Goal: Task Accomplishment & Management: Manage account settings

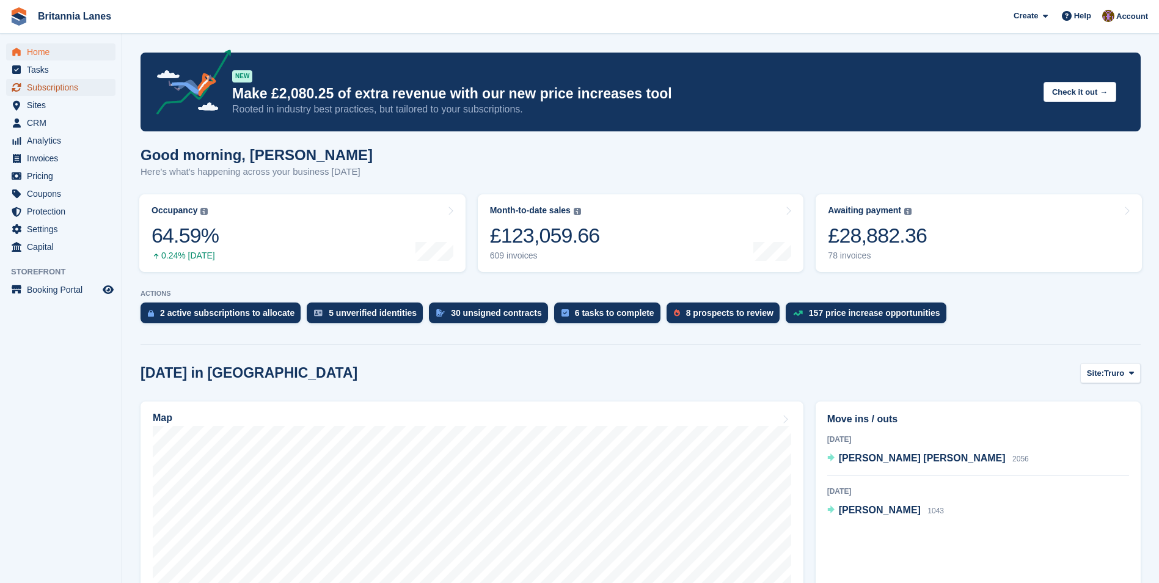
click at [45, 83] on span "Subscriptions" at bounding box center [63, 87] width 73 height 17
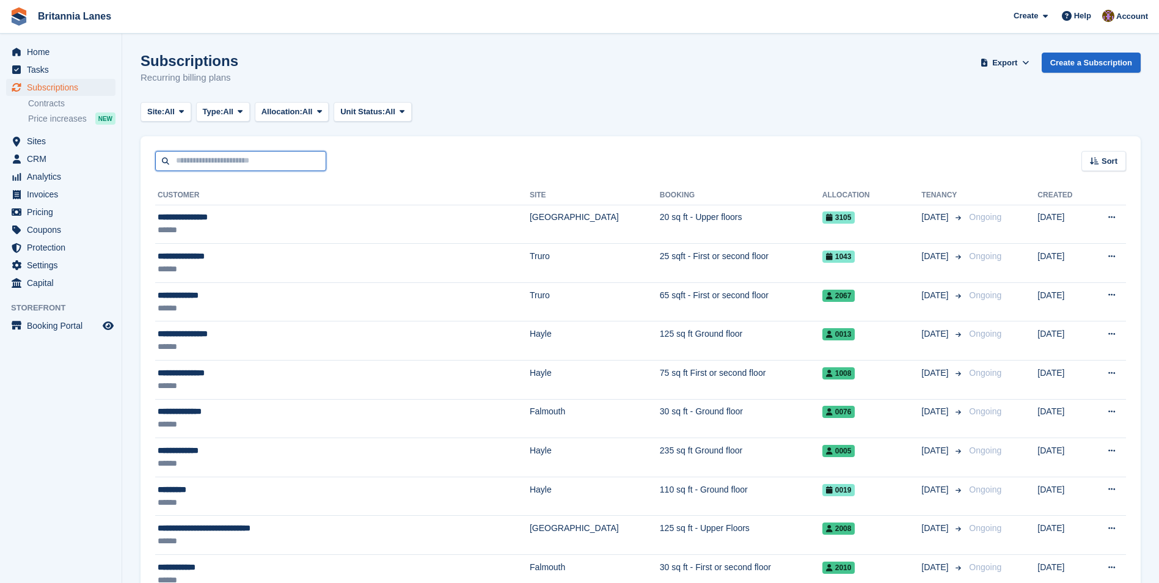
click at [255, 159] on input "text" at bounding box center [240, 161] width 171 height 20
type input "**********"
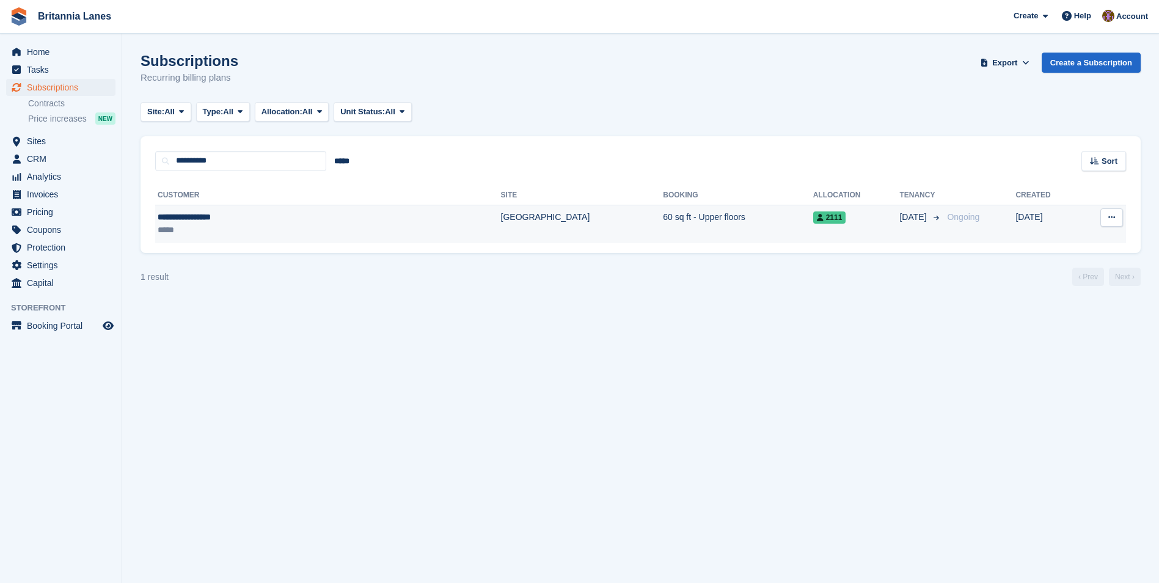
click at [663, 229] on td "60 sq ft - Upper floors" at bounding box center [738, 224] width 150 height 38
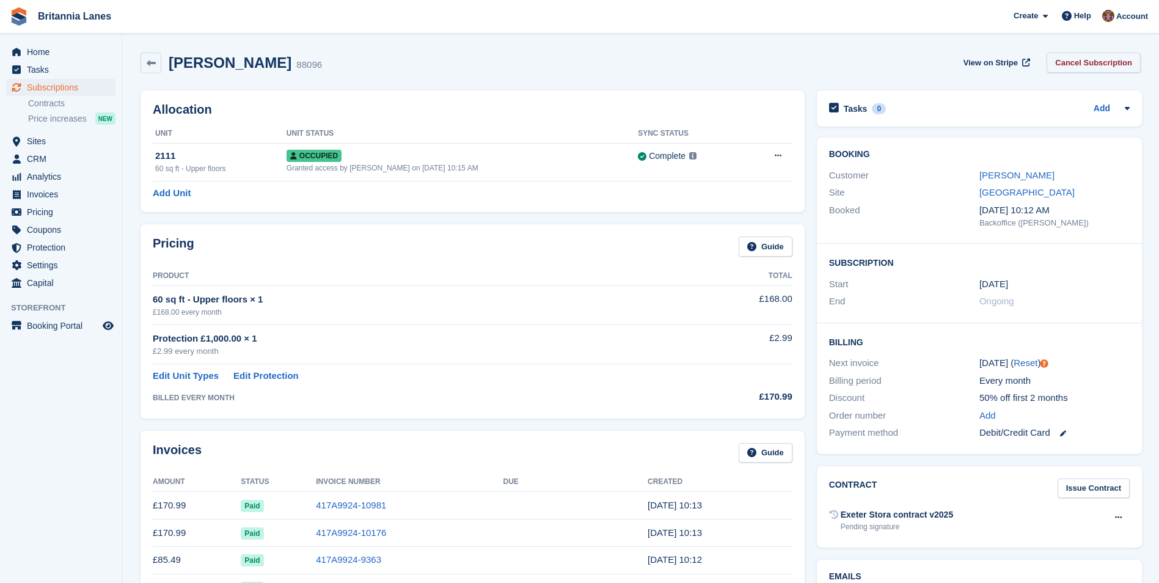
click at [1106, 67] on link "Cancel Subscription" at bounding box center [1093, 63] width 94 height 20
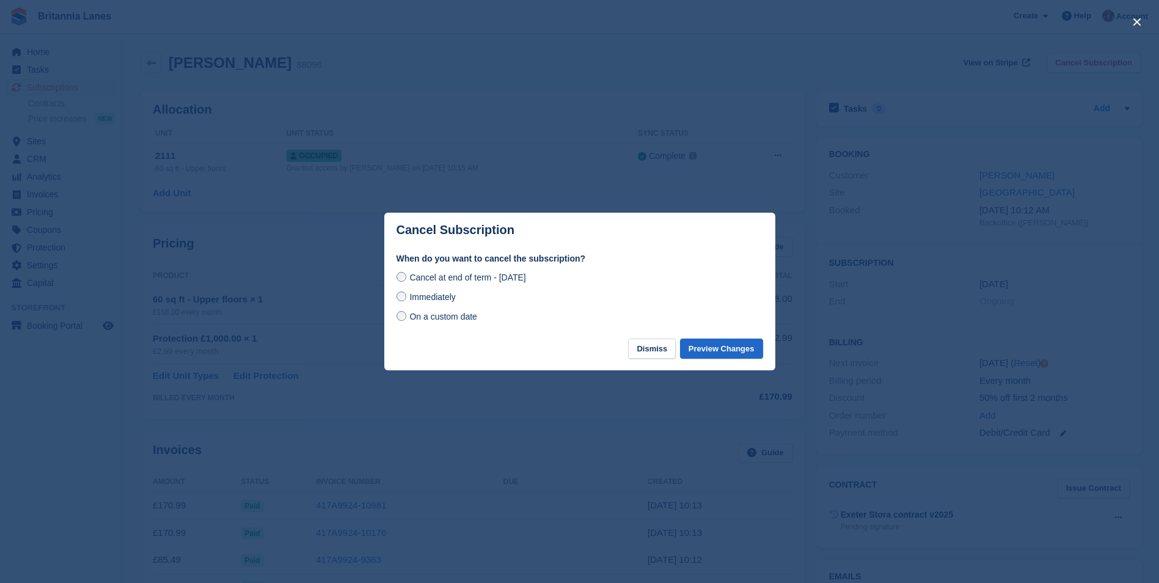
click at [450, 299] on span "Immediately" at bounding box center [432, 297] width 46 height 10
click at [731, 351] on button "Preview Changes" at bounding box center [721, 348] width 83 height 20
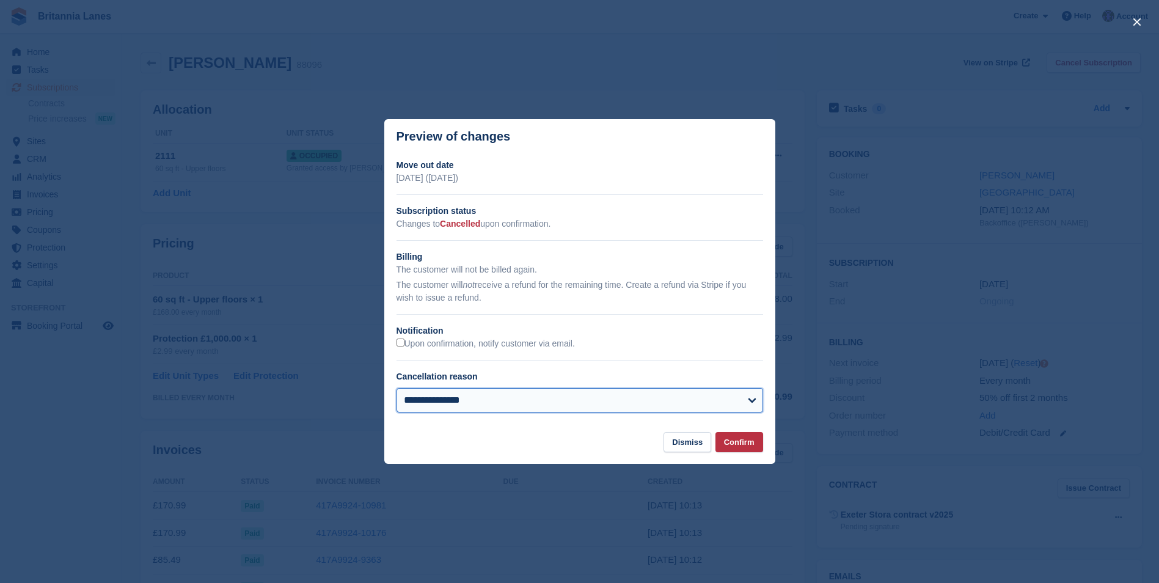
click at [650, 404] on select "**********" at bounding box center [579, 400] width 366 height 24
select select "**********"
click at [396, 389] on select "**********" at bounding box center [579, 400] width 366 height 24
click at [746, 446] on button "Confirm" at bounding box center [739, 442] width 48 height 20
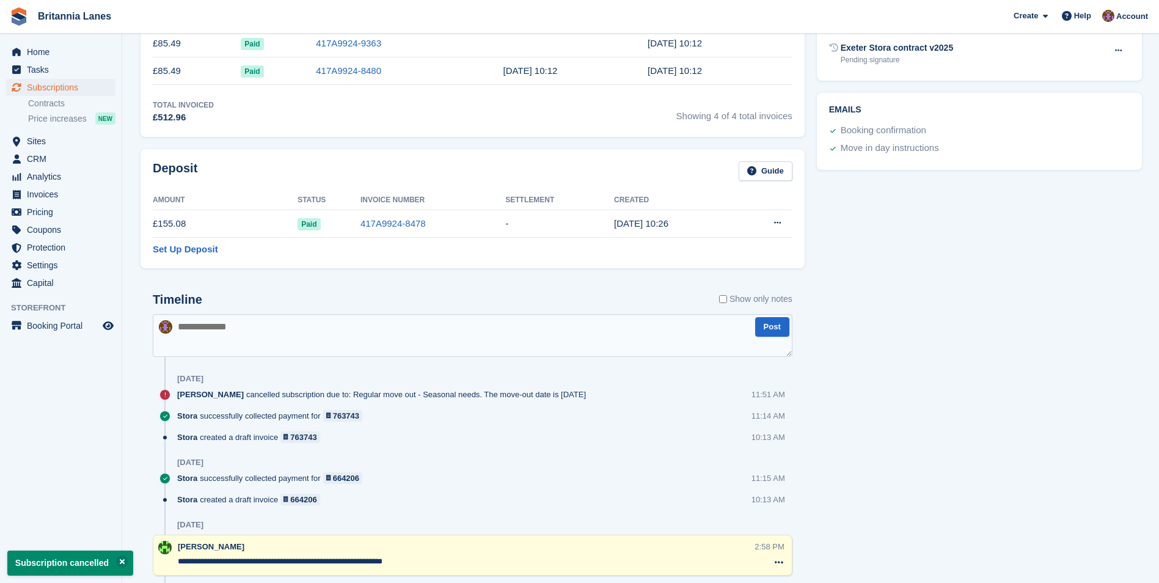
scroll to position [428, 0]
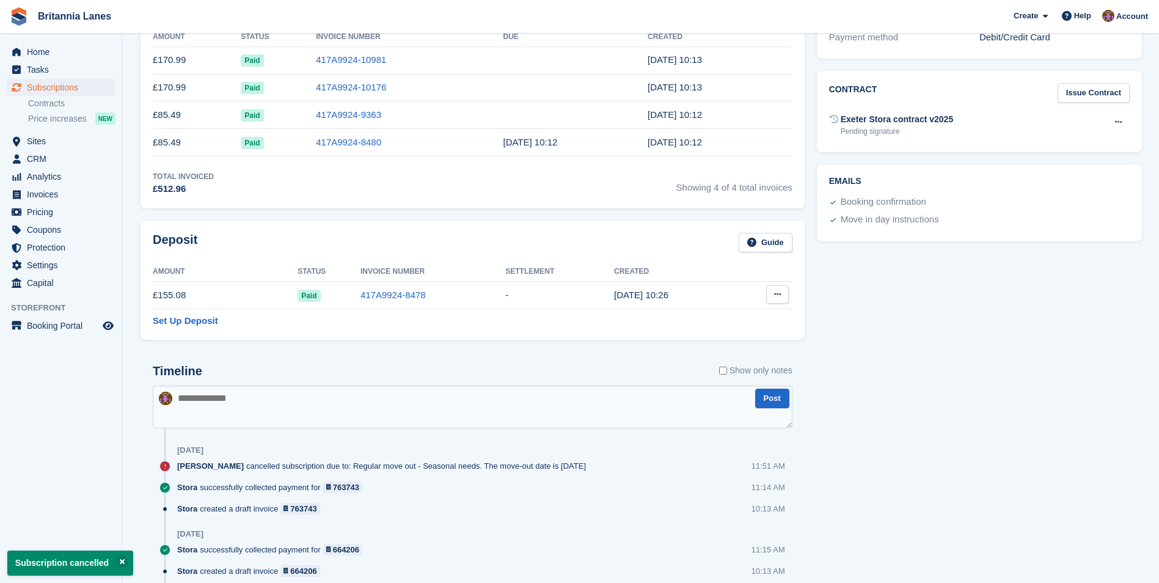
click at [775, 296] on icon at bounding box center [777, 294] width 7 height 8
click at [742, 318] on p "Settle deposit" at bounding box center [730, 318] width 106 height 16
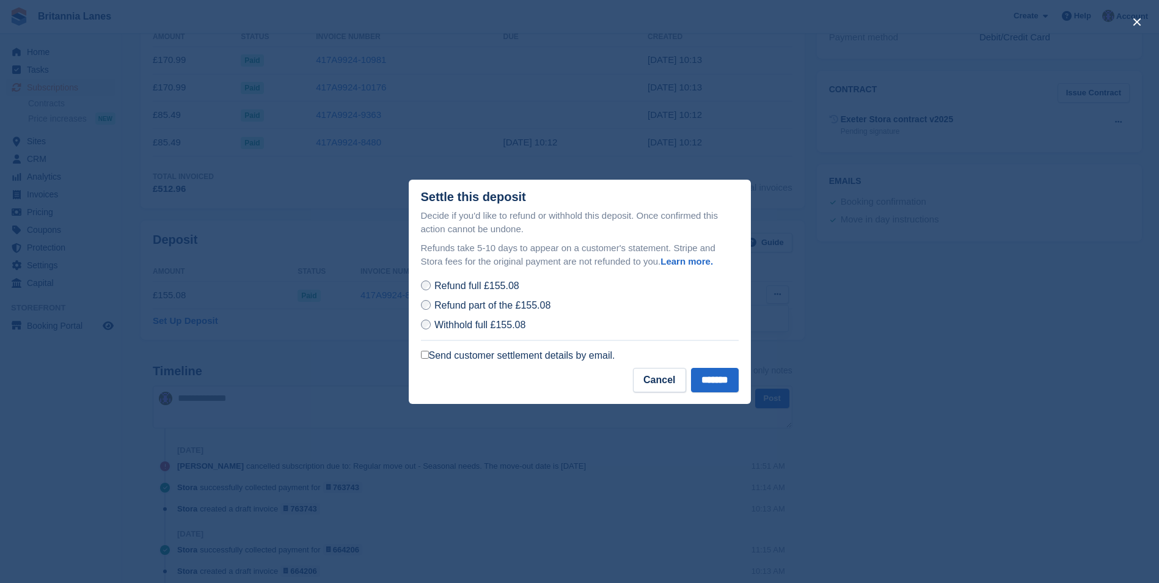
click at [582, 353] on label "Send customer settlement details by email." at bounding box center [518, 355] width 194 height 12
click at [725, 382] on input "*******" at bounding box center [715, 380] width 48 height 24
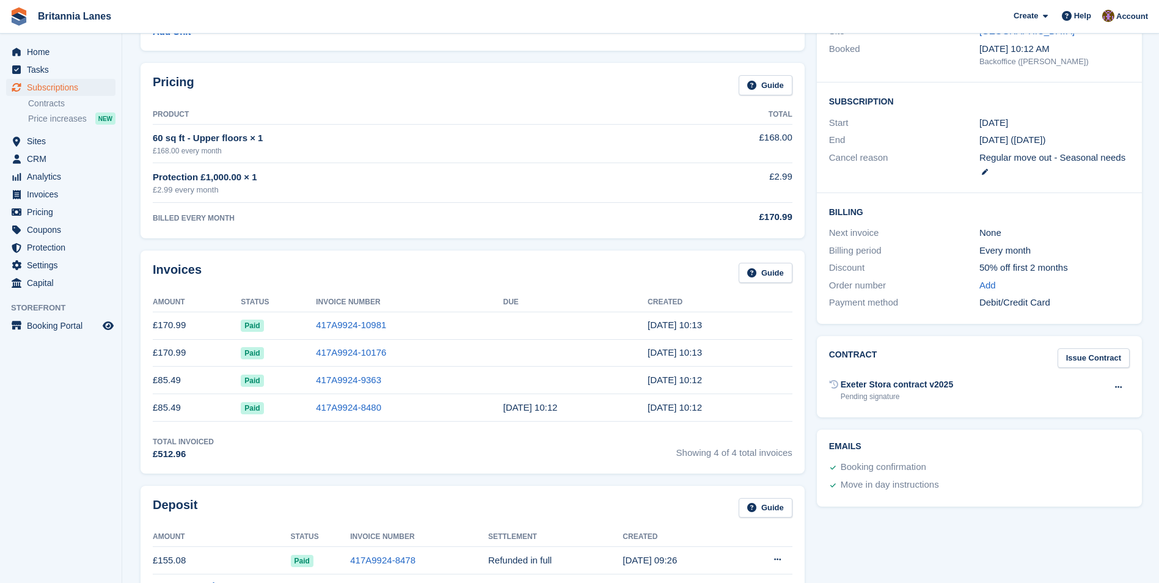
scroll to position [0, 0]
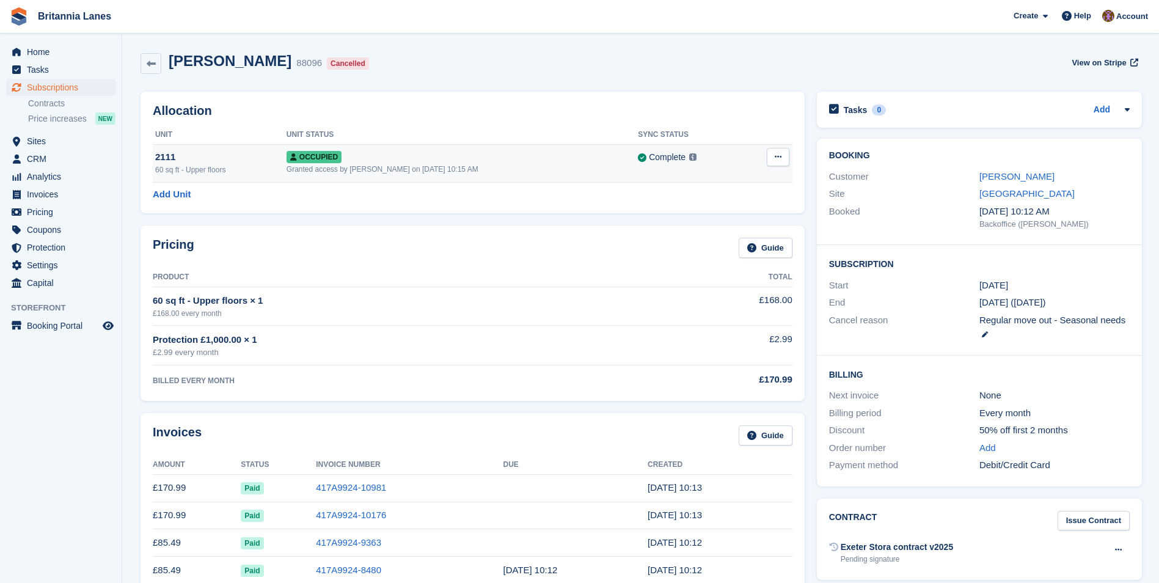
click at [776, 158] on icon at bounding box center [777, 157] width 7 height 8
click at [716, 86] on div "Allocation Unit Unit Status Sync Status 2111 60 sq ft - Upper floors Occupied G…" at bounding box center [472, 153] width 676 height 134
click at [1013, 176] on link "Philip Littlefair" at bounding box center [1016, 176] width 75 height 10
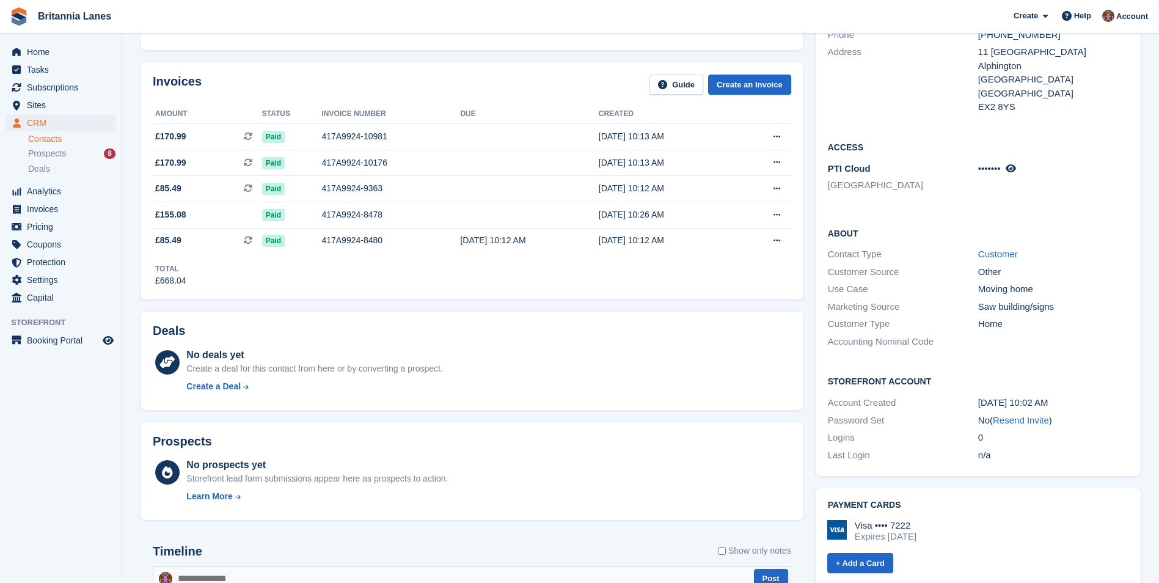
scroll to position [244, 0]
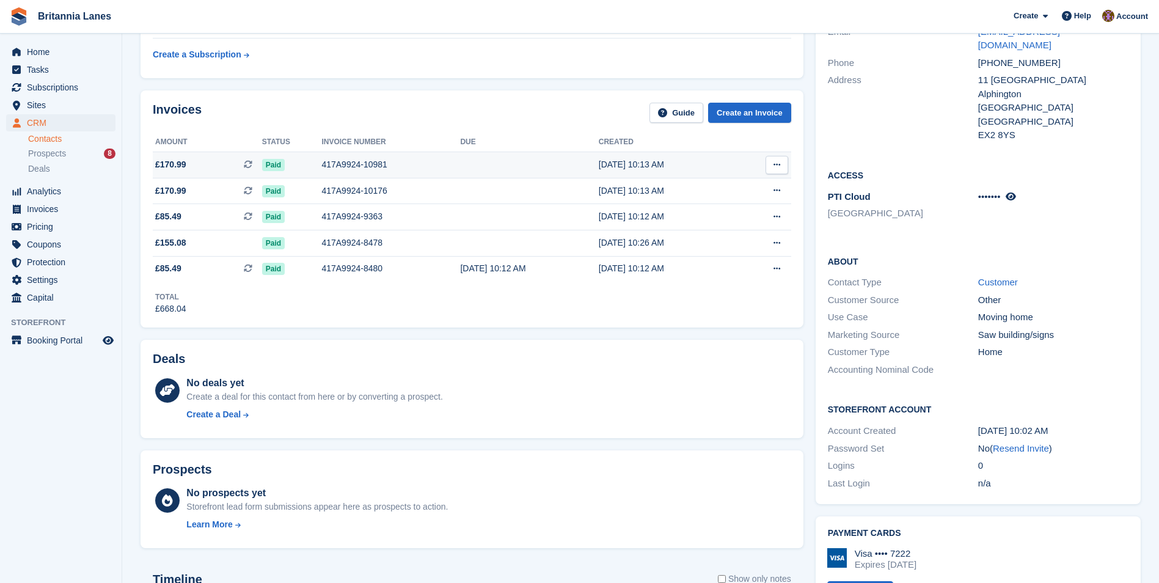
click at [783, 166] on button at bounding box center [776, 165] width 23 height 18
click at [725, 236] on p "View Subscription" at bounding box center [729, 235] width 106 height 16
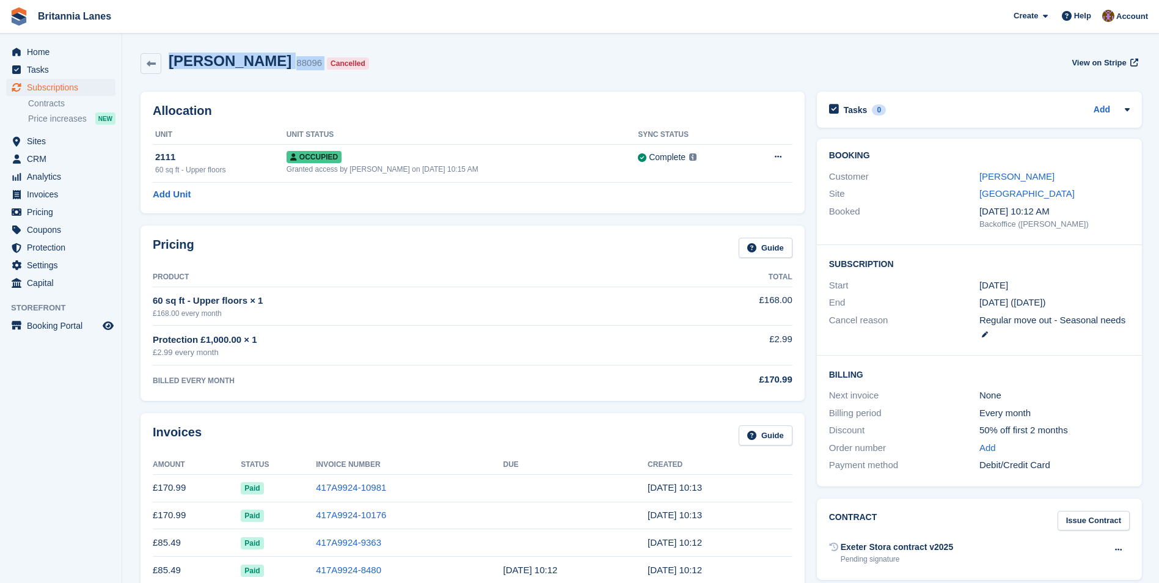
drag, startPoint x: 169, startPoint y: 60, endPoint x: 302, endPoint y: 70, distance: 133.5
click at [302, 70] on div "Philip Littlefair 88096 Cancelled" at bounding box center [267, 64] width 213 height 22
drag, startPoint x: 302, startPoint y: 70, endPoint x: 225, endPoint y: 59, distance: 77.7
copy div "Philip Littlefair 88096"
drag, startPoint x: 383, startPoint y: 487, endPoint x: 294, endPoint y: 481, distance: 89.3
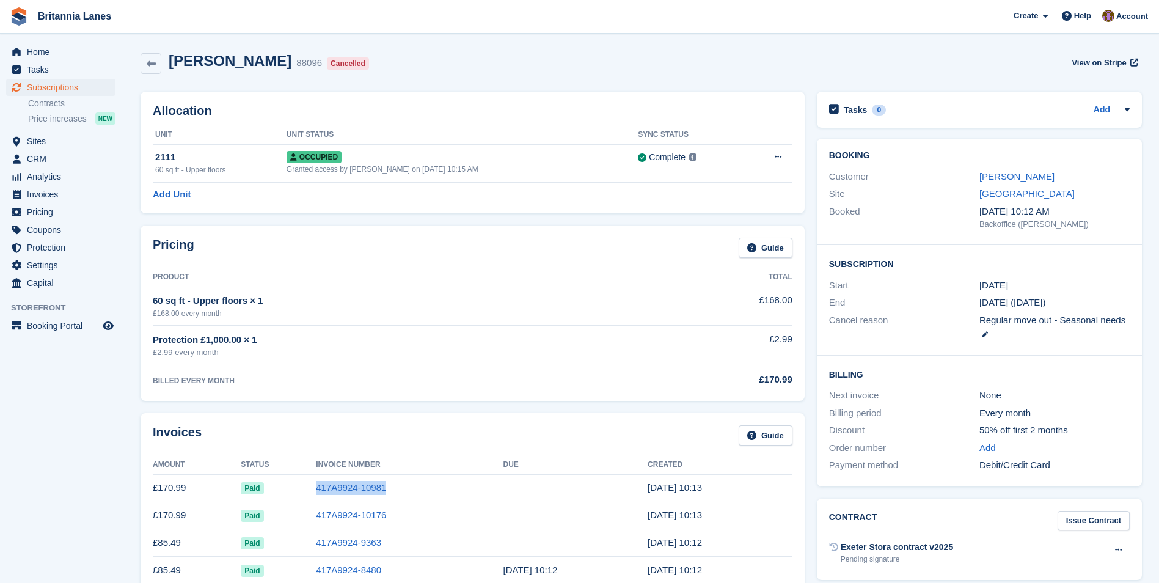
click at [294, 481] on tr "£170.99 Paid 417A9924-10981 29 Aug, 10:13" at bounding box center [472, 487] width 639 height 27
drag, startPoint x: 294, startPoint y: 481, endPoint x: 349, endPoint y: 486, distance: 55.2
copy tr "417A9924-10981"
